Goal: Navigation & Orientation: Go to known website

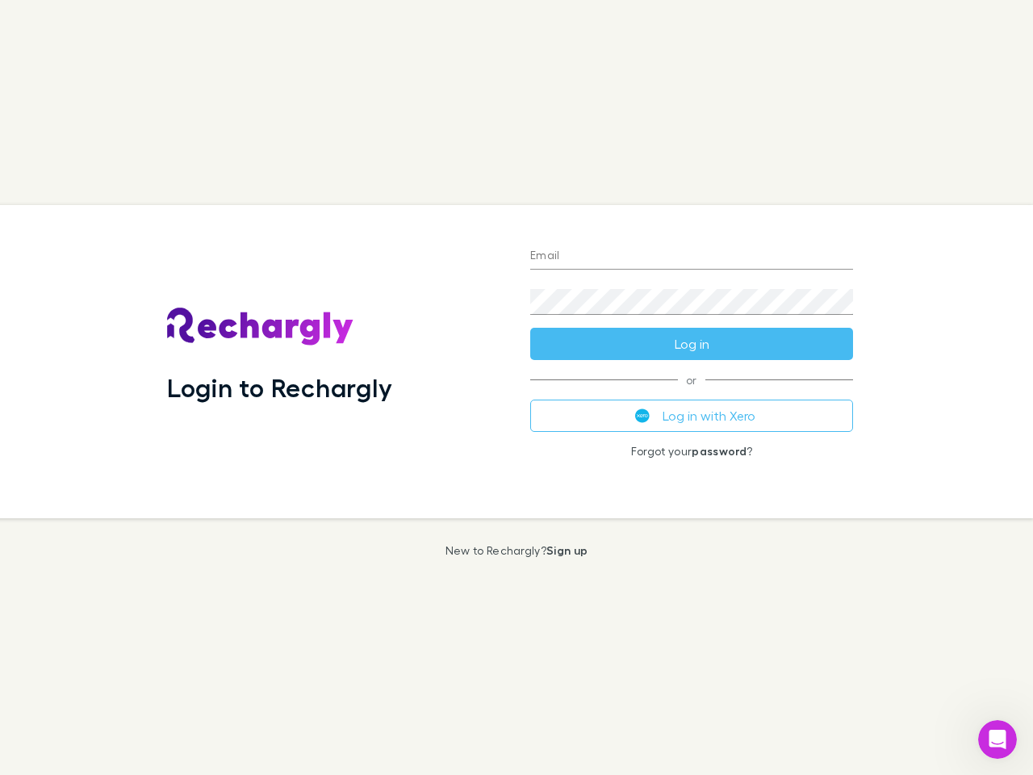
click at [516, 387] on div "Login to Rechargly" at bounding box center [335, 361] width 363 height 313
click at [692, 257] on input "Email" at bounding box center [691, 257] width 323 height 26
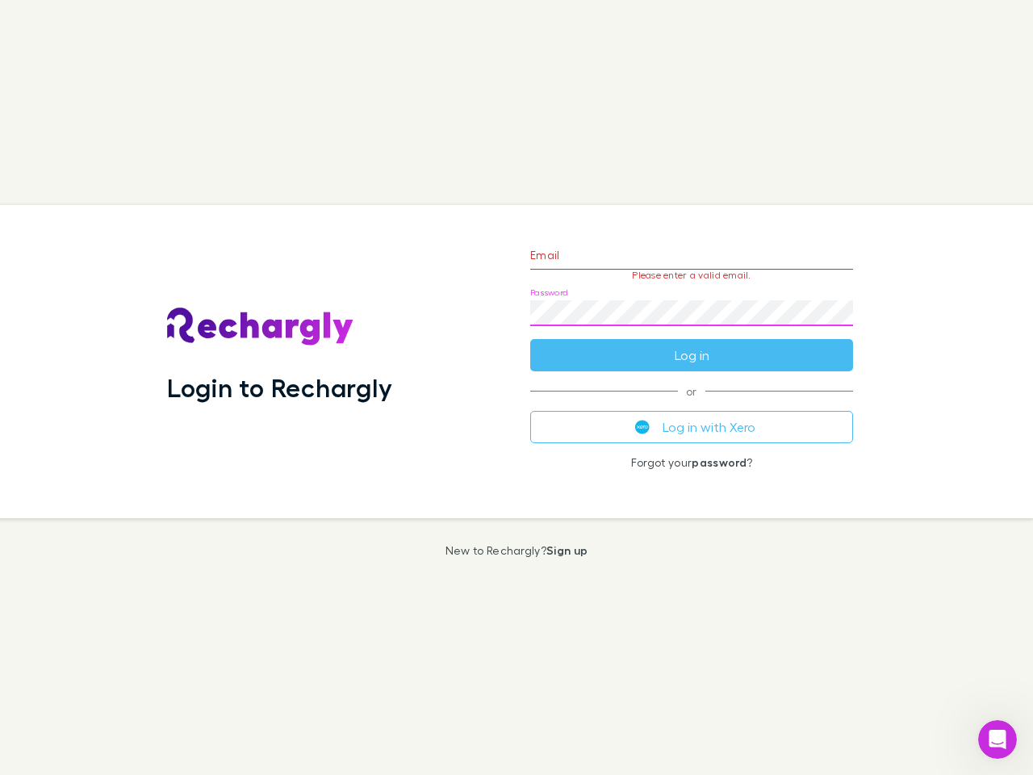
click at [692, 344] on form "Email Please enter a valid email. Password Log in" at bounding box center [691, 301] width 323 height 140
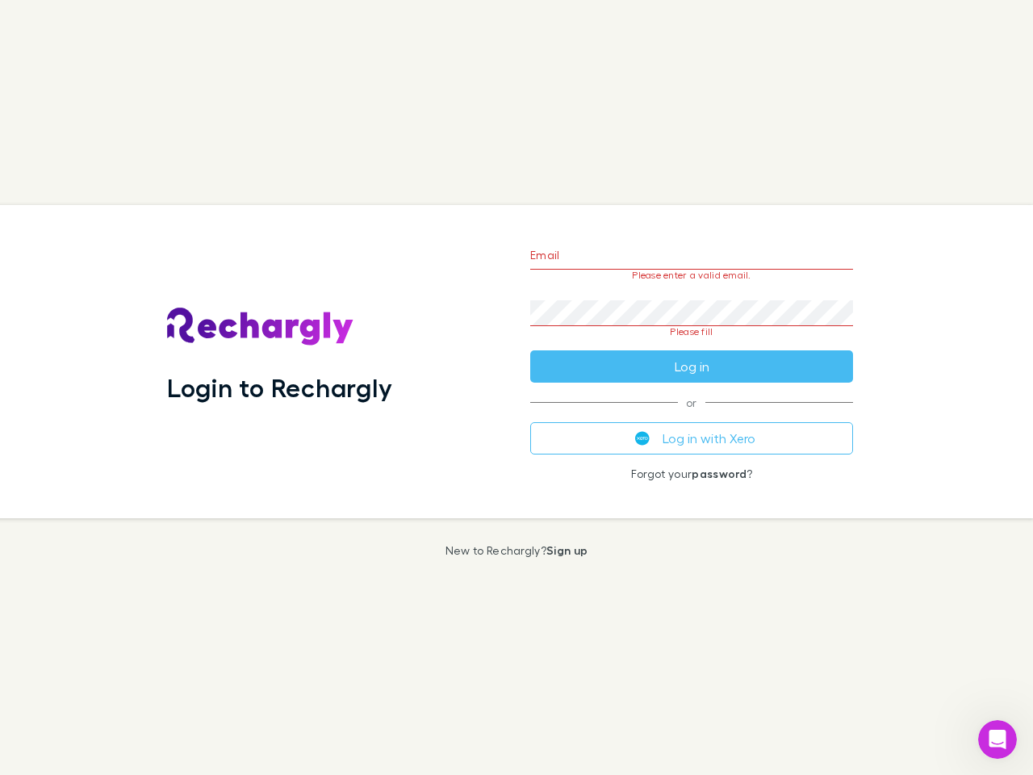
click at [692, 416] on div "Email Please enter a valid email. Password Please fill Log in or Log in with Xe…" at bounding box center [691, 361] width 349 height 313
click at [997, 739] on icon "Open Intercom Messenger" at bounding box center [997, 739] width 27 height 27
